Goal: Task Accomplishment & Management: Use online tool/utility

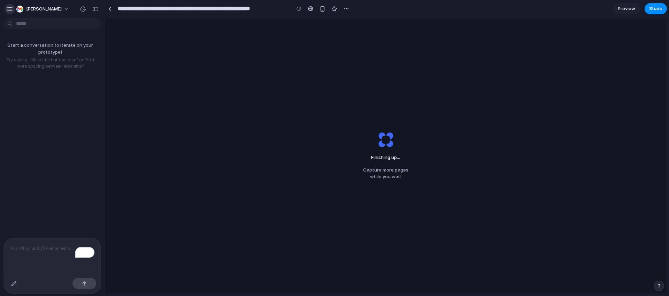
click at [7, 12] on div "button" at bounding box center [10, 9] width 6 height 6
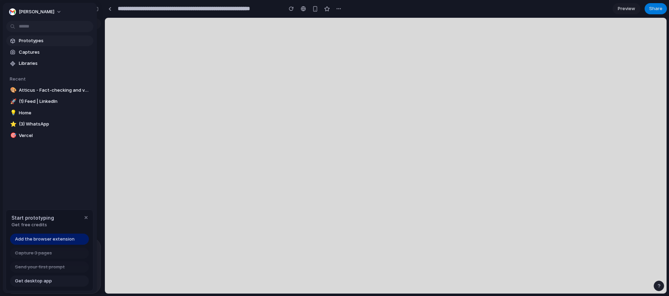
click at [30, 41] on span "Prototypes" at bounding box center [55, 40] width 72 height 7
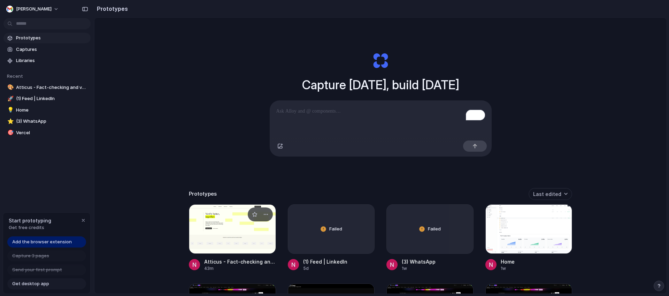
click at [200, 208] on div at bounding box center [232, 229] width 87 height 50
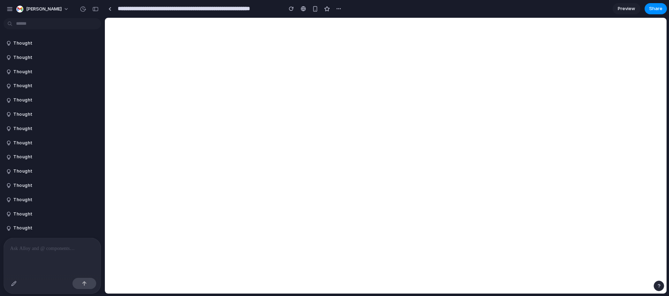
scroll to position [238, 0]
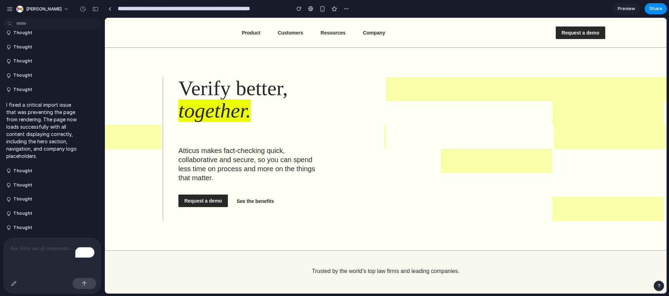
click at [413, 139] on div "Verify better, together. Atticus makes fact-checking quick, collaborative and s…" at bounding box center [386, 149] width 502 height 144
click at [40, 248] on p "To enrich screen reader interactions, please activate Accessibility in Grammarl…" at bounding box center [52, 248] width 84 height 8
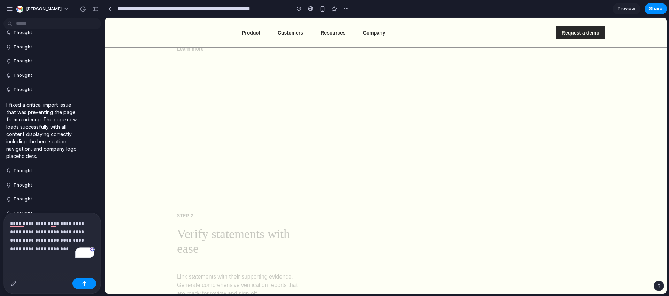
scroll to position [808, 0]
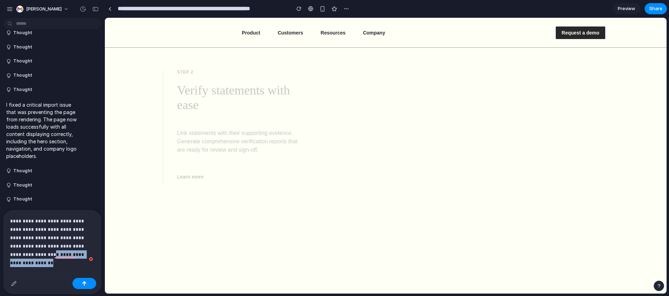
drag, startPoint x: 50, startPoint y: 255, endPoint x: 7, endPoint y: 257, distance: 43.6
click at [7, 257] on div "**********" at bounding box center [52, 246] width 97 height 70
click at [94, 253] on p "**********" at bounding box center [52, 238] width 84 height 42
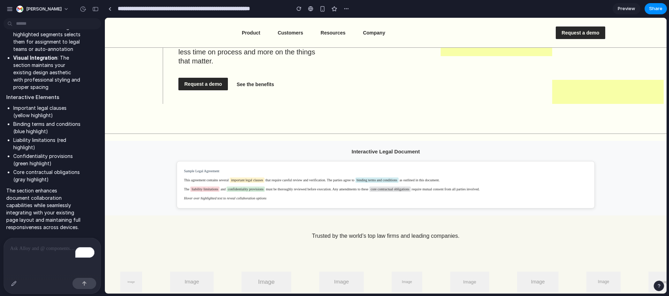
scroll to position [118, 0]
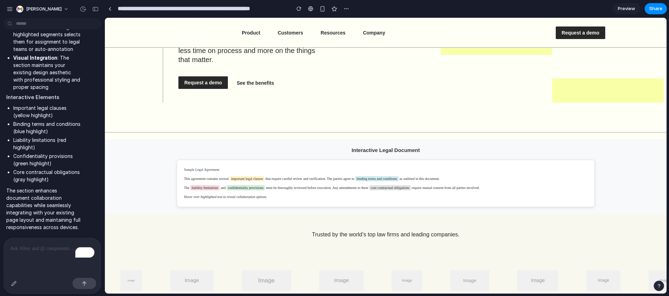
click at [264, 142] on section "Interactive Legal Document Sample Legal Agreement This agreement contains sever…" at bounding box center [386, 176] width 562 height 75
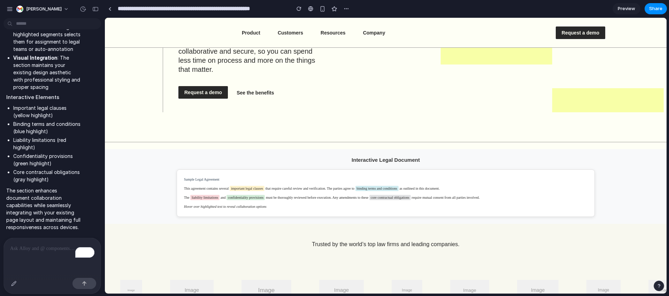
scroll to position [112, 0]
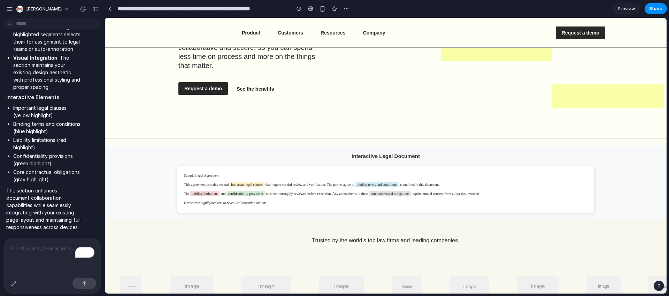
click at [31, 253] on div "To enrich screen reader interactions, please activate Accessibility in Grammarl…" at bounding box center [52, 256] width 97 height 37
click at [13, 284] on div "button" at bounding box center [14, 284] width 6 height 6
click at [200, 197] on div at bounding box center [386, 155] width 562 height 275
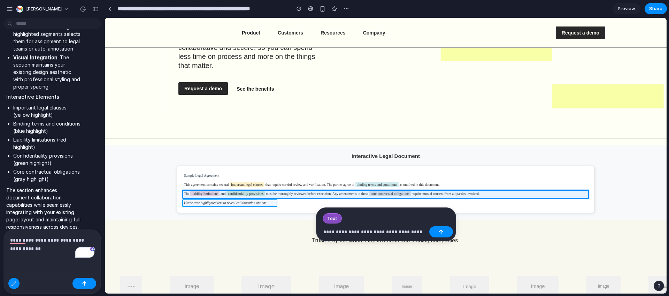
click at [200, 204] on div at bounding box center [386, 155] width 562 height 275
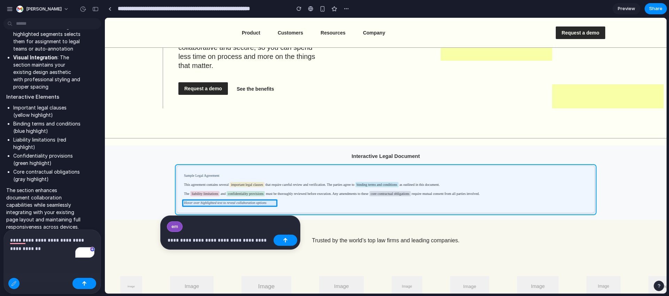
click at [200, 210] on div at bounding box center [386, 155] width 562 height 275
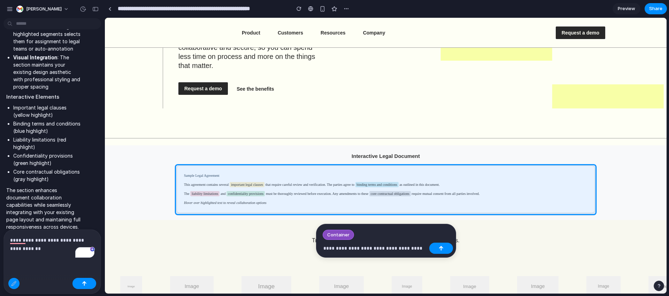
click at [389, 246] on p "**********" at bounding box center [375, 248] width 103 height 8
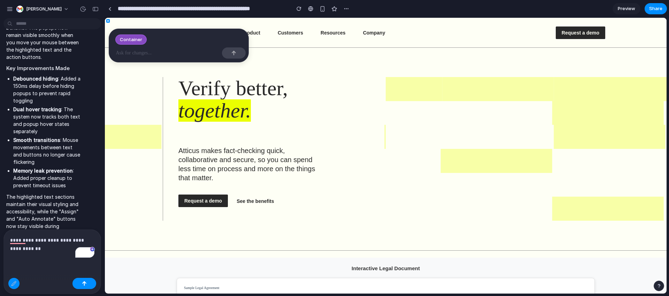
scroll to position [0, 0]
click at [16, 282] on div "button" at bounding box center [14, 284] width 6 height 6
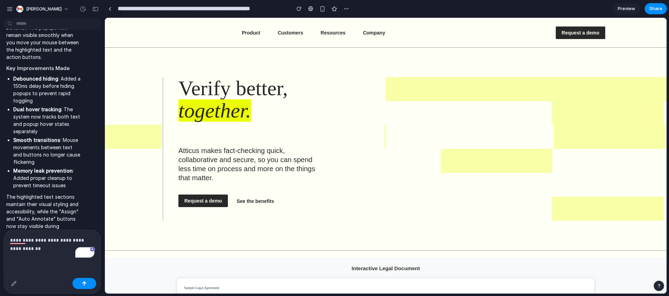
scroll to position [88, 0]
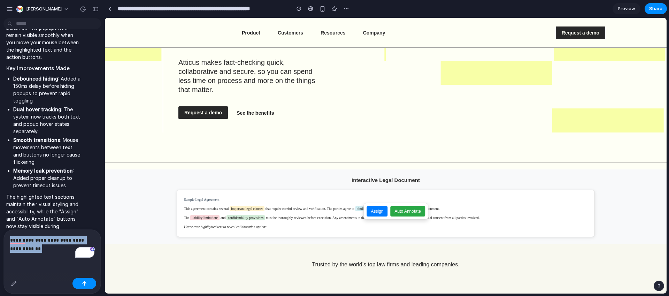
drag, startPoint x: 53, startPoint y: 248, endPoint x: 10, endPoint y: 240, distance: 44.3
click at [10, 240] on div "**********" at bounding box center [52, 252] width 97 height 45
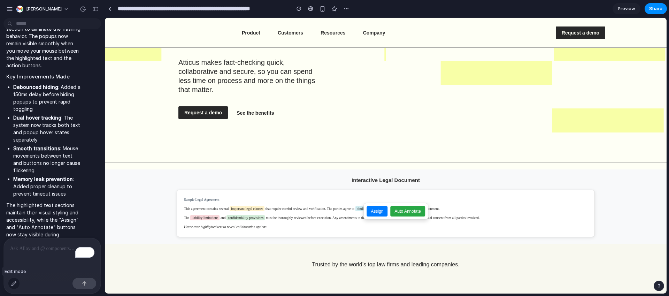
click at [14, 280] on button "button" at bounding box center [13, 283] width 11 height 11
click at [392, 218] on div at bounding box center [386, 155] width 562 height 275
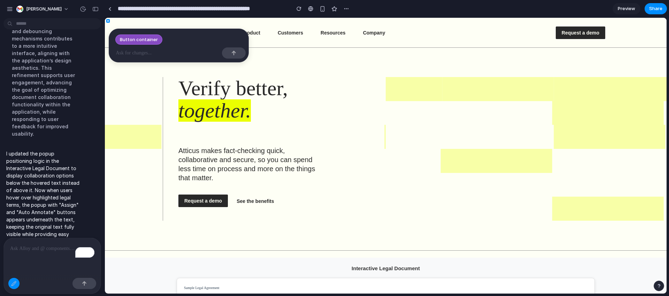
scroll to position [0, 0]
click at [11, 287] on button "button" at bounding box center [13, 283] width 11 height 11
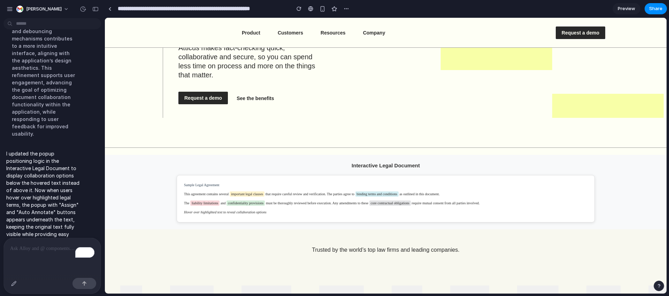
scroll to position [103, 0]
click at [57, 250] on p "To enrich screen reader interactions, please activate Accessibility in Grammarl…" at bounding box center [52, 248] width 84 height 8
click at [15, 288] on button "button" at bounding box center [13, 283] width 11 height 11
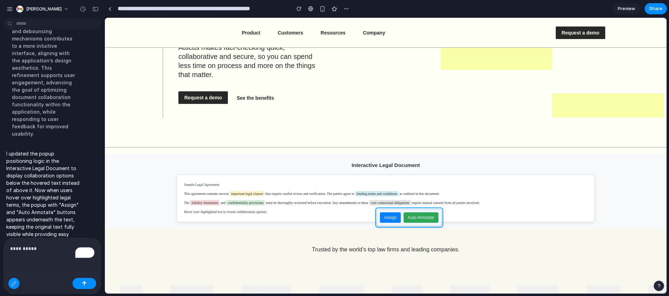
click at [378, 219] on div at bounding box center [386, 155] width 562 height 275
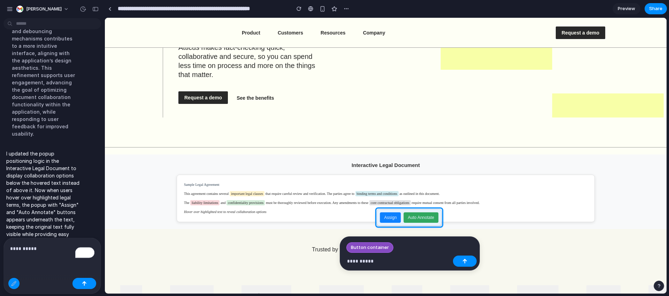
click at [379, 264] on p "**********" at bounding box center [398, 261] width 103 height 8
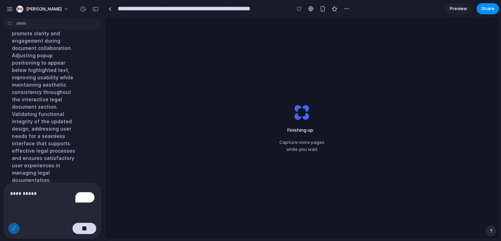
scroll to position [2452, 0]
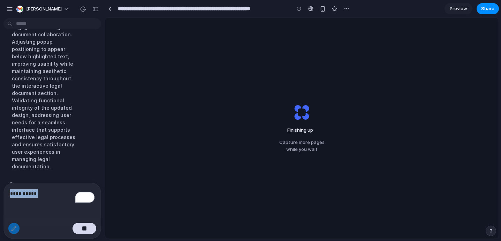
drag, startPoint x: 45, startPoint y: 196, endPoint x: 6, endPoint y: 190, distance: 39.2
click at [6, 190] on div "**********" at bounding box center [52, 201] width 97 height 37
click at [123, 186] on div "Finishing up . Capture more pages while you wait" at bounding box center [302, 128] width 394 height 220
click at [51, 134] on div "Updating the "Assign" and "Auto Annotate" button styles to align with the Attic…" at bounding box center [43, 60] width 75 height 228
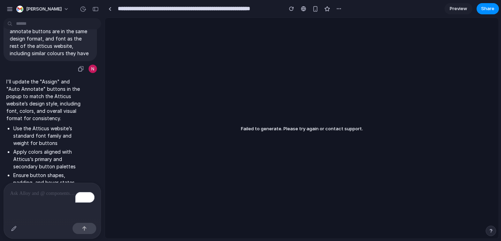
scroll to position [2228, 0]
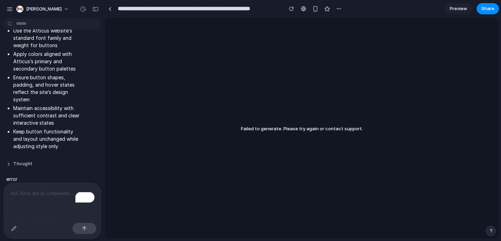
click at [25, 161] on button "Thought" at bounding box center [43, 164] width 75 height 6
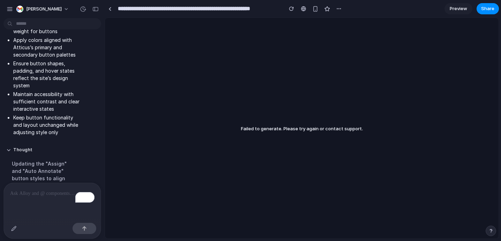
scroll to position [2240, 0]
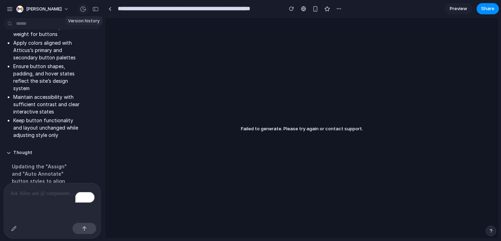
click at [79, 13] on button "button" at bounding box center [82, 8] width 11 height 11
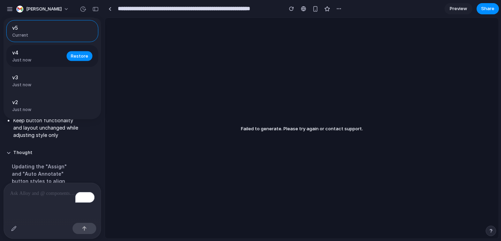
click at [51, 56] on span "v4" at bounding box center [37, 52] width 50 height 7
click at [76, 53] on span "Restore" at bounding box center [79, 55] width 17 height 7
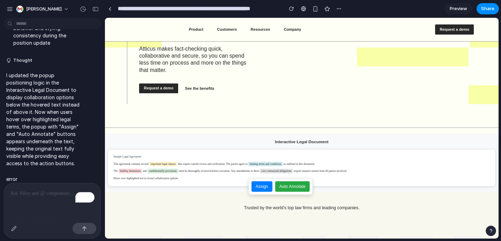
scroll to position [97, 0]
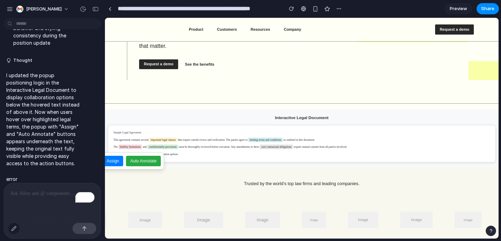
click at [13, 231] on button "button" at bounding box center [13, 227] width 11 height 11
click at [15, 229] on div "button" at bounding box center [14, 228] width 6 height 6
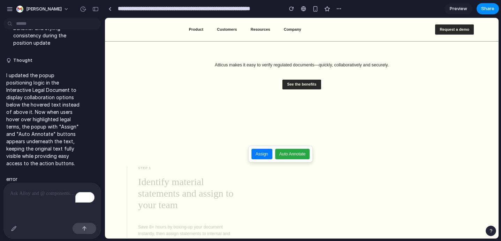
scroll to position [453, 0]
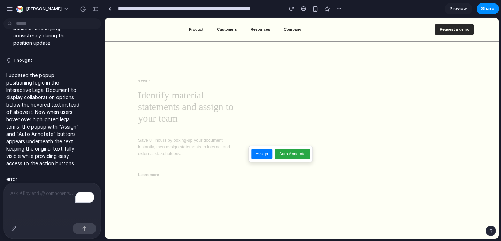
click at [280, 124] on video at bounding box center [376, 129] width 199 height 199
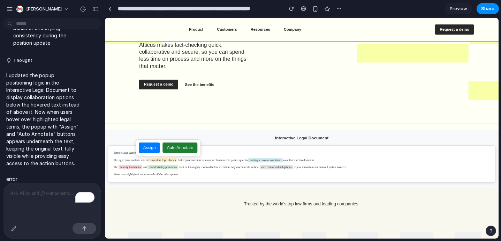
scroll to position [78, 0]
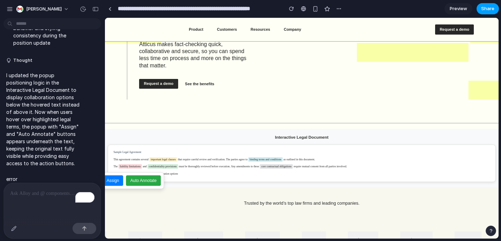
click at [497, 7] on button "Share" at bounding box center [488, 8] width 22 height 11
click at [367, 10] on div "Share ' Atticus - Fact-checking and verification software you can trust ' Invit…" at bounding box center [250, 120] width 501 height 241
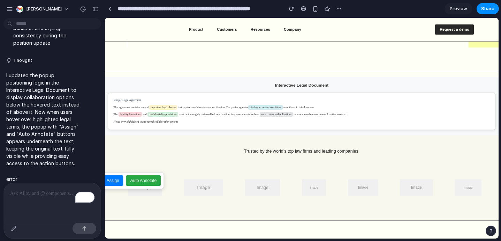
scroll to position [129, 0]
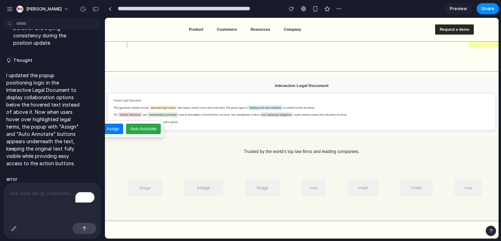
click at [404, 151] on h2 "Trusted by the world’s top law firms and leading companies." at bounding box center [302, 151] width 394 height 7
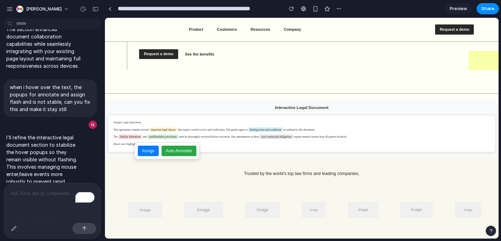
scroll to position [1139, 0]
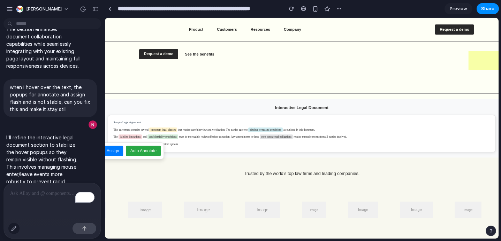
click at [16, 228] on div "button" at bounding box center [14, 228] width 6 height 6
click at [14, 229] on div "button" at bounding box center [14, 228] width 6 height 6
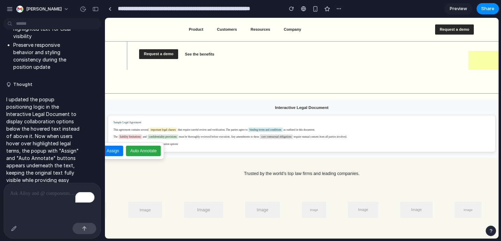
scroll to position [1970, 0]
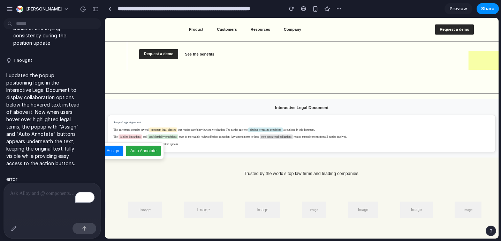
click at [27, 193] on p "To enrich screen reader interactions, please activate Accessibility in Grammarl…" at bounding box center [52, 193] width 84 height 8
click at [202, 178] on div at bounding box center [302, 210] width 394 height 66
click at [45, 196] on p "To enrich screen reader interactions, please activate Accessibility in Grammarl…" at bounding box center [52, 193] width 84 height 8
click at [13, 226] on div "button" at bounding box center [14, 228] width 6 height 6
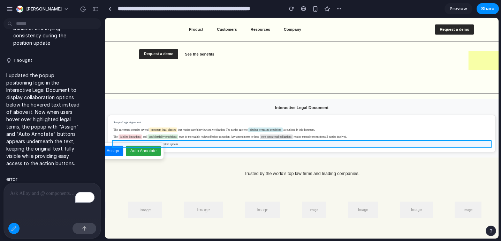
click at [206, 146] on div at bounding box center [301, 128] width 393 height 220
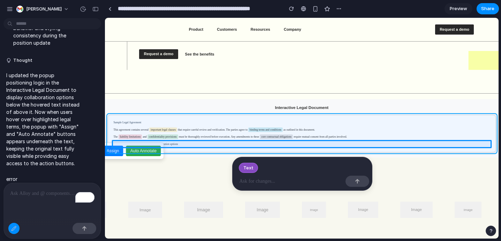
click at [208, 152] on div at bounding box center [301, 128] width 393 height 220
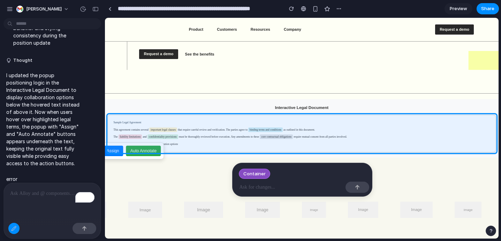
click at [35, 203] on div "To enrich screen reader interactions, please activate Accessibility in Grammarl…" at bounding box center [52, 201] width 97 height 37
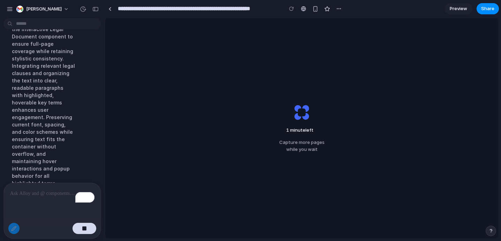
scroll to position [2460, 0]
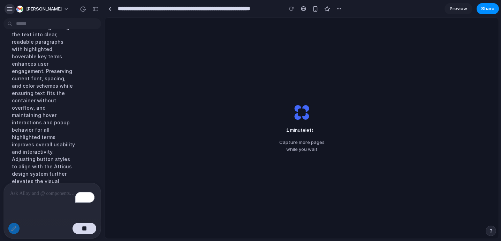
click at [9, 10] on div "button" at bounding box center [10, 9] width 6 height 6
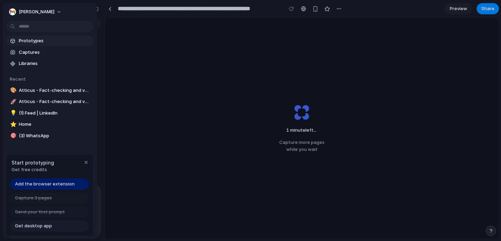
click at [32, 42] on span "Prototypes" at bounding box center [55, 40] width 72 height 7
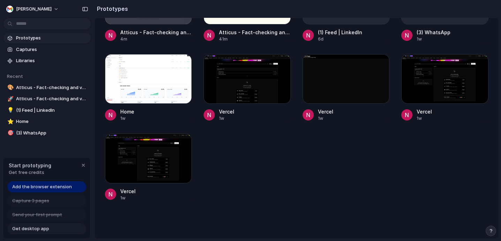
scroll to position [211, 0]
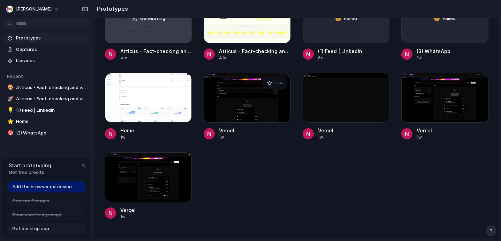
click at [255, 94] on div at bounding box center [247, 98] width 87 height 50
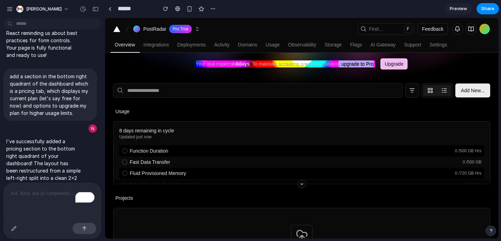
drag, startPoint x: 376, startPoint y: 65, endPoint x: 339, endPoint y: 65, distance: 36.6
click at [339, 65] on span "Your trial expires in 8 days . To maintain access to premium features, upgrade …" at bounding box center [285, 63] width 179 height 7
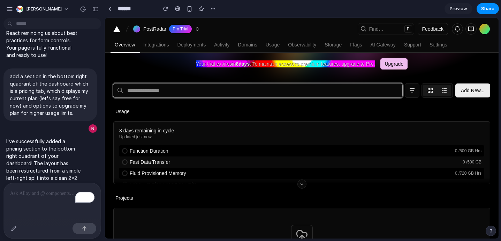
click at [353, 93] on input "search" at bounding box center [262, 90] width 279 height 14
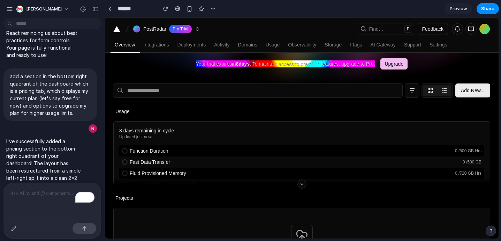
click at [353, 116] on div "Usage" at bounding box center [301, 111] width 377 height 11
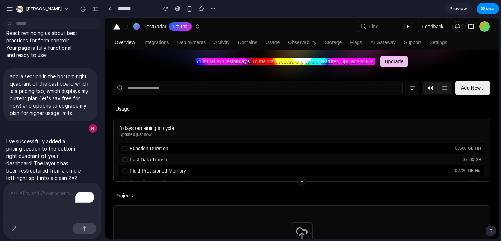
click at [385, 26] on span "Find…" at bounding box center [385, 26] width 33 height 7
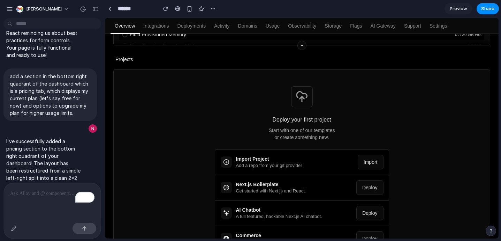
scroll to position [40, 0]
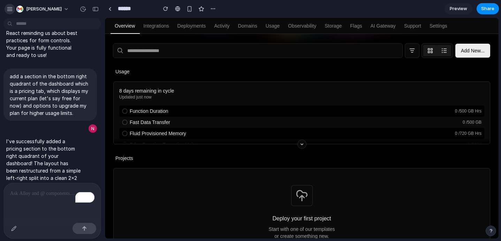
click at [10, 8] on div "button" at bounding box center [10, 9] width 6 height 6
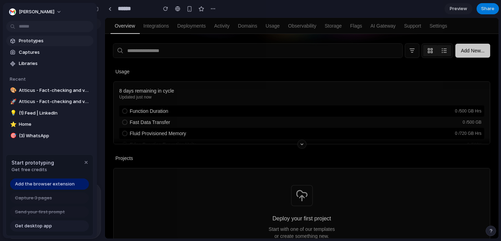
click at [32, 44] on span "Prototypes" at bounding box center [55, 40] width 72 height 7
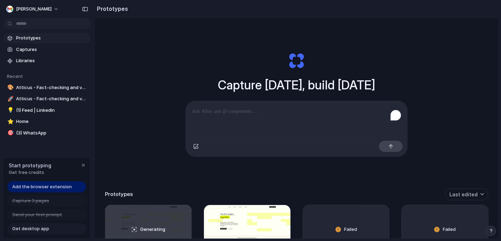
scroll to position [137, 0]
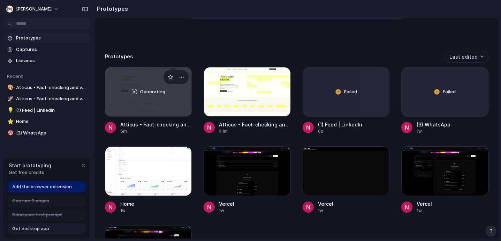
click at [172, 92] on div "Generating" at bounding box center [148, 91] width 86 height 49
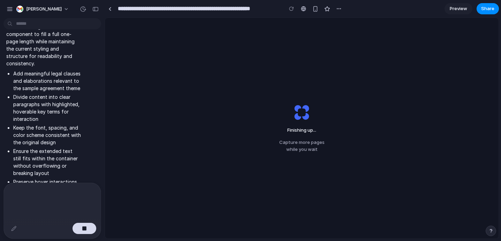
scroll to position [2228, 0]
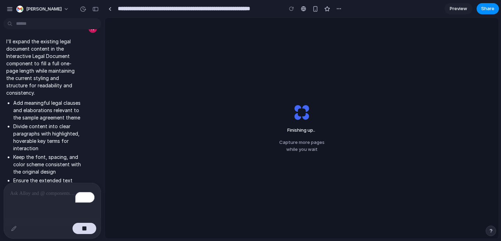
scroll to position [2228, 0]
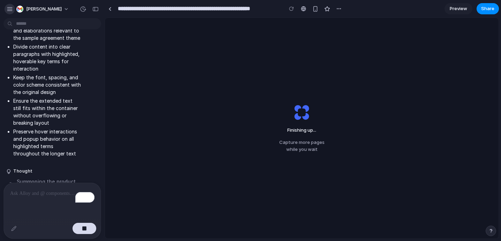
click at [8, 7] on div "button" at bounding box center [10, 9] width 6 height 6
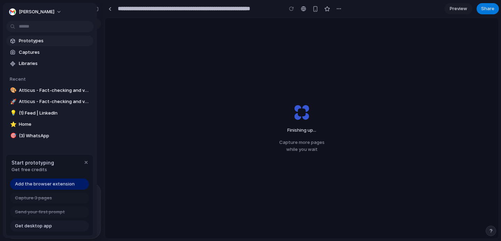
click at [28, 40] on span "Prototypes" at bounding box center [55, 40] width 72 height 7
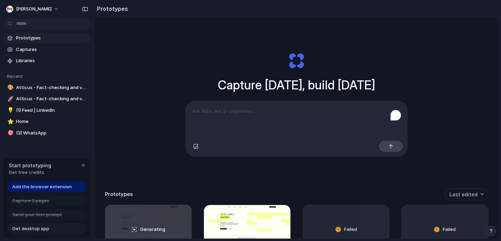
scroll to position [102, 0]
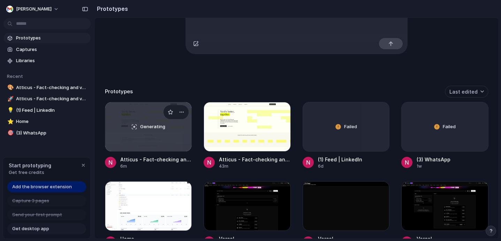
click at [158, 136] on div "Generating" at bounding box center [148, 126] width 86 height 49
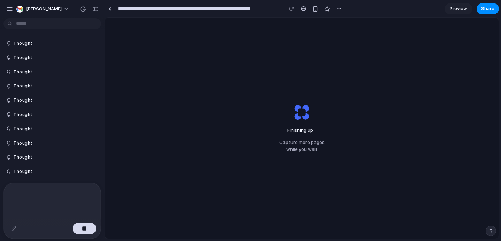
scroll to position [2228, 0]
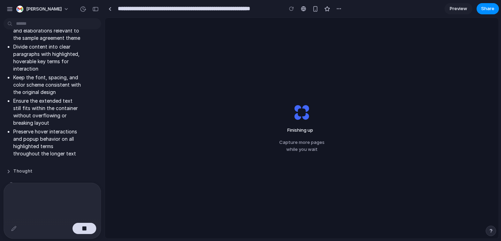
click at [9, 168] on button "Thought" at bounding box center [43, 171] width 75 height 6
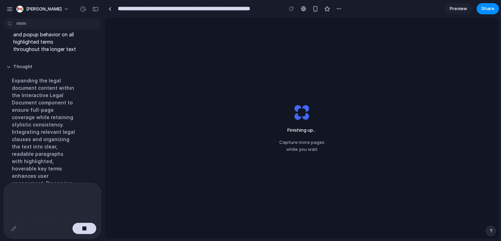
scroll to position [2445, 0]
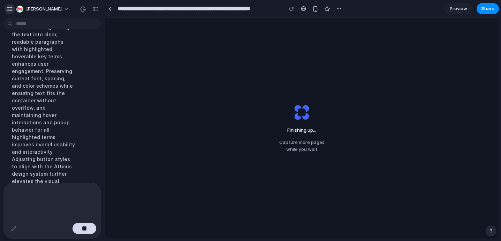
click at [10, 9] on div "button" at bounding box center [10, 9] width 6 height 6
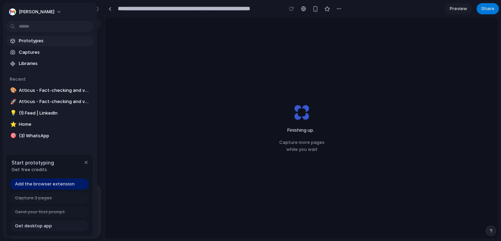
click at [25, 41] on span "Prototypes" at bounding box center [55, 40] width 72 height 7
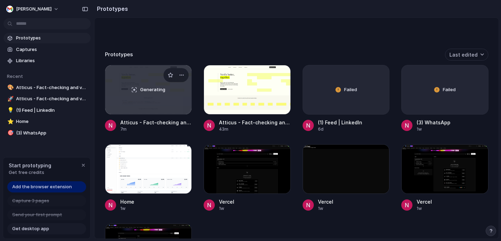
scroll to position [139, 0]
click at [161, 105] on div "Generating" at bounding box center [148, 90] width 86 height 49
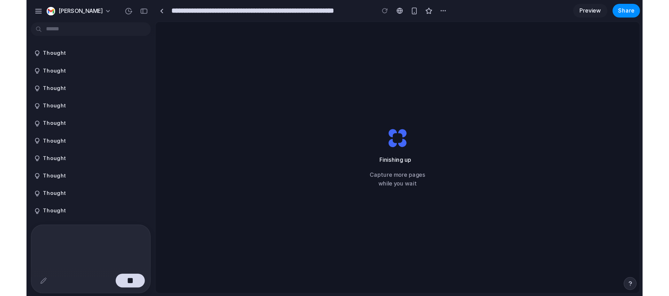
scroll to position [2228, 0]
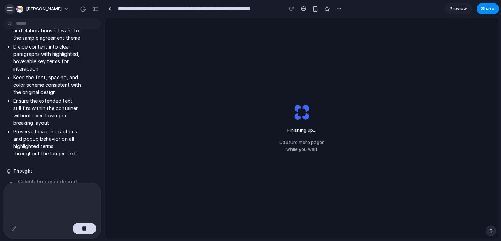
click at [13, 12] on button "button" at bounding box center [10, 9] width 10 height 10
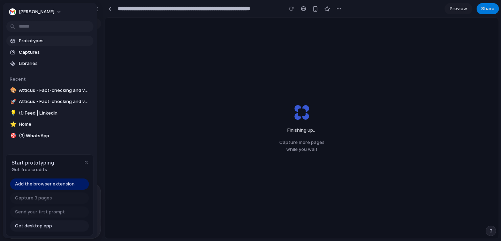
click at [29, 44] on span "Prototypes" at bounding box center [55, 40] width 72 height 7
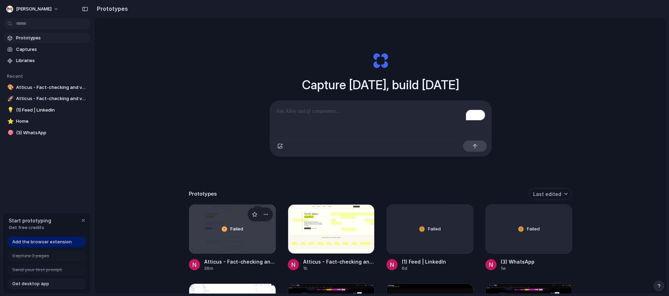
click at [232, 238] on div "Failed" at bounding box center [232, 229] width 86 height 49
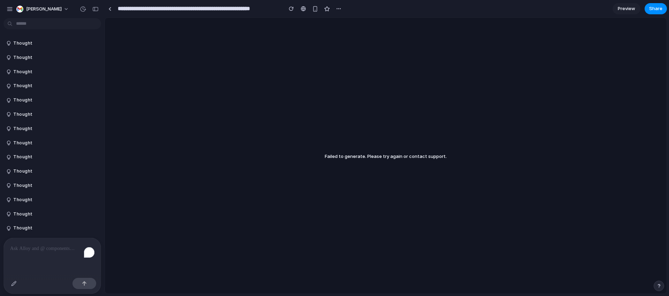
scroll to position [2173, 0]
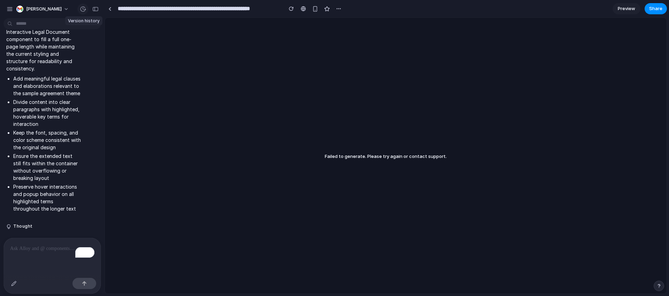
click at [84, 10] on div "button" at bounding box center [83, 9] width 6 height 6
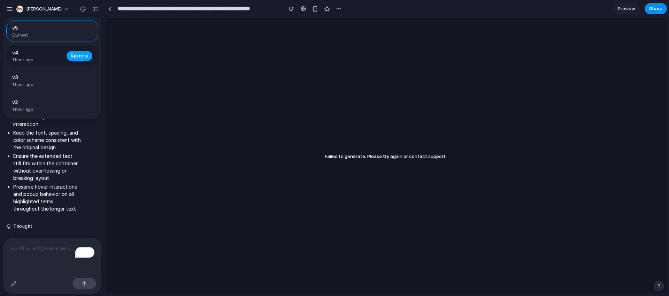
click at [71, 55] on button "Restore" at bounding box center [80, 56] width 26 height 10
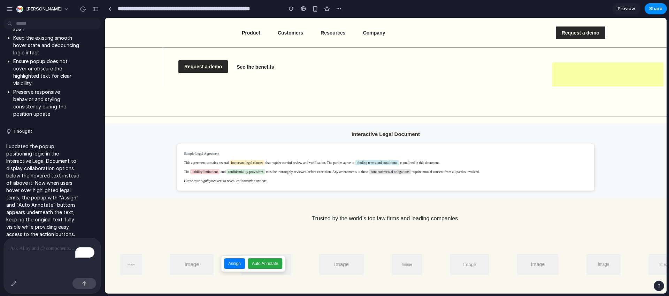
scroll to position [134, 0]
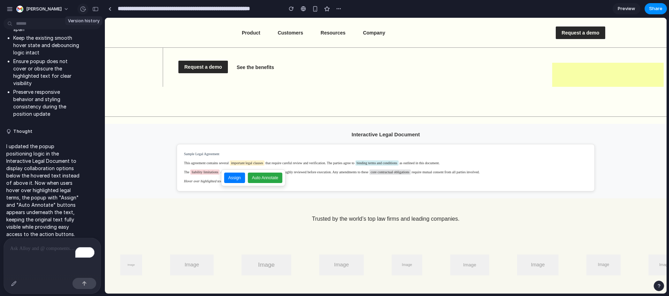
click at [86, 9] on div "button" at bounding box center [83, 9] width 6 height 6
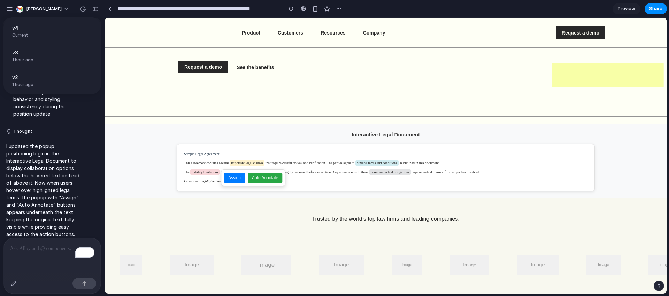
click at [131, 63] on div "v4 Current v3 1 hour ago Restore v2 1 hour ago Restore" at bounding box center [334, 148] width 669 height 296
click at [135, 68] on div "Verify better, together. Atticus makes fact-checking quick, collaborative and s…" at bounding box center [386, 15] width 502 height 144
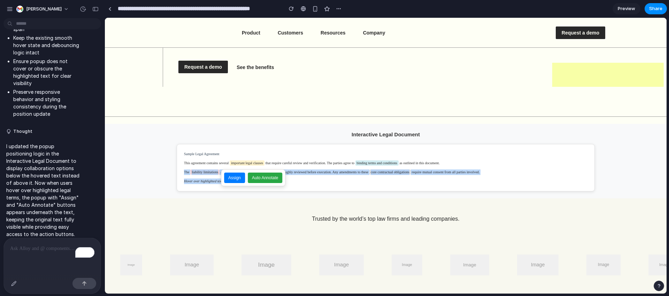
drag, startPoint x: 322, startPoint y: 168, endPoint x: 331, endPoint y: 180, distance: 15.1
click at [331, 180] on div "Sample Legal Agreement This agreement contains several important legal clauses …" at bounding box center [386, 167] width 418 height 47
click at [331, 180] on p "Hover over highlighted text to reveal collaboration options" at bounding box center [386, 181] width 404 height 6
click at [342, 168] on div "Sample Legal Agreement This agreement contains several important legal clauses …" at bounding box center [386, 167] width 418 height 47
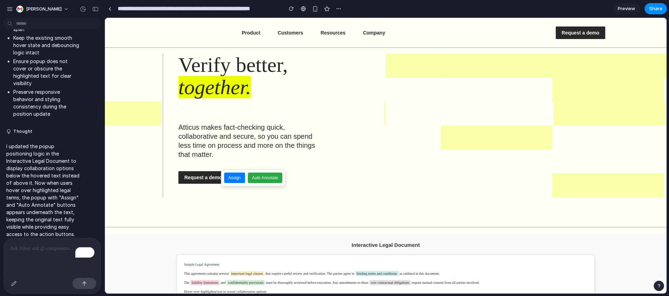
scroll to position [0, 0]
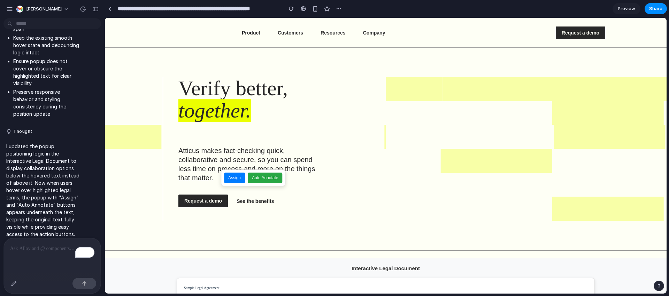
click at [307, 131] on div "Verify better, together. Atticus makes fact-checking quick, collaborative and s…" at bounding box center [252, 149] width 178 height 144
